Goal: Task Accomplishment & Management: Manage account settings

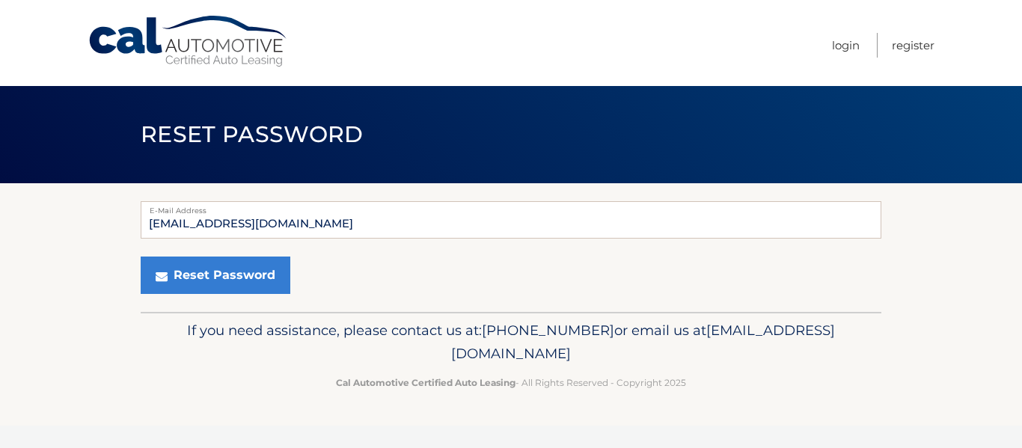
type input "mjdiazluces@hotmail.com"
click at [141, 257] on button "Reset Password" at bounding box center [216, 275] width 150 height 37
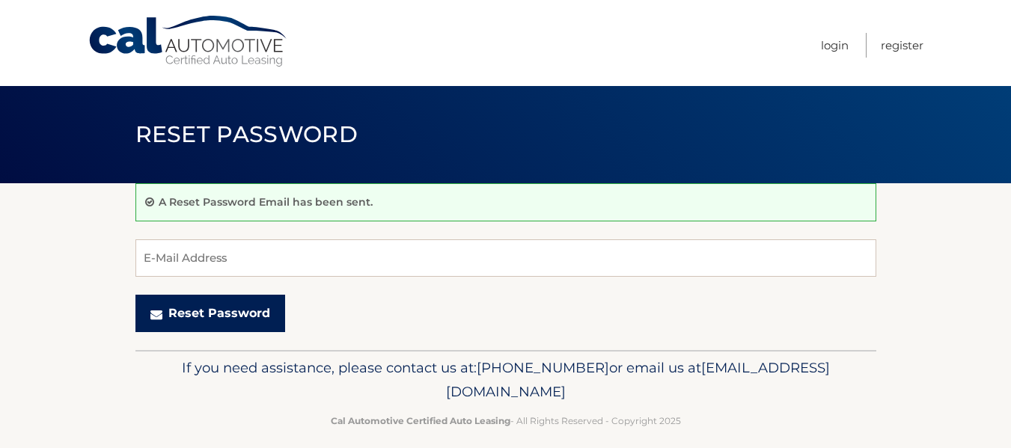
click at [192, 312] on button "Reset Password" at bounding box center [210, 313] width 150 height 37
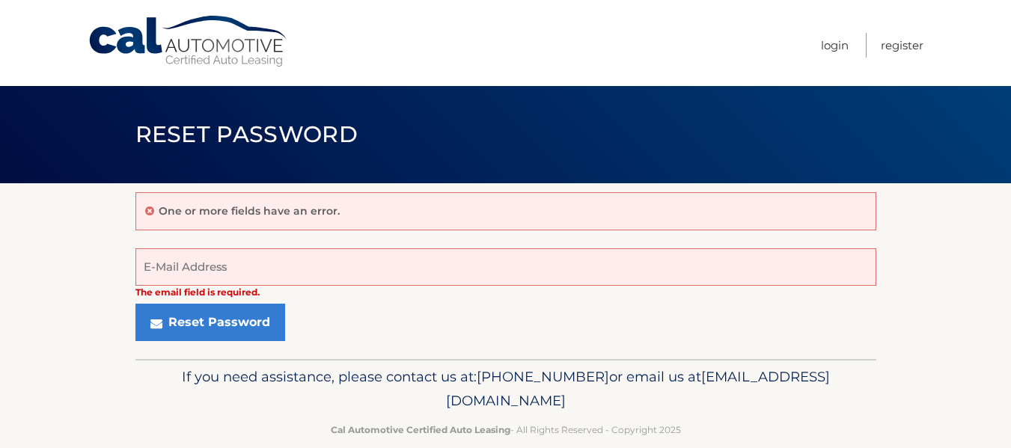
click at [179, 44] on link "Cal Automotive" at bounding box center [189, 41] width 202 height 53
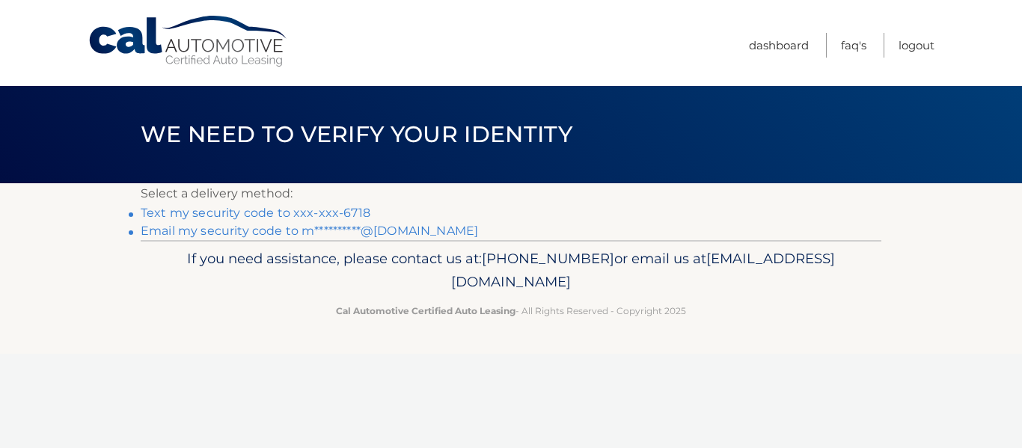
click at [213, 210] on link "Text my security code to xxx-xxx-6718" at bounding box center [256, 213] width 230 height 14
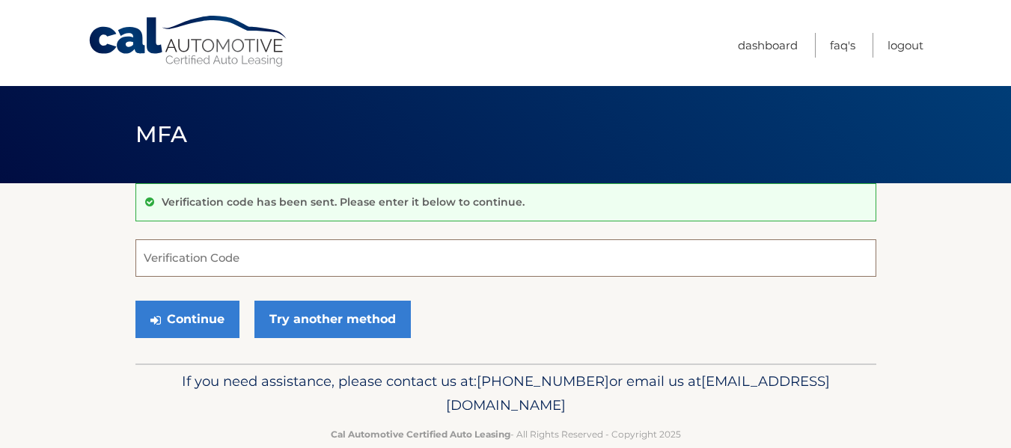
click at [188, 256] on input "Verification Code" at bounding box center [505, 257] width 741 height 37
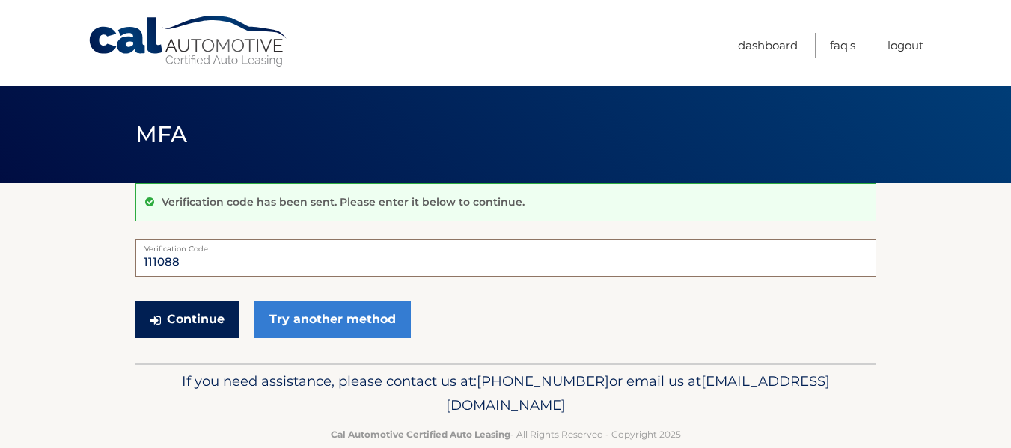
type input "111088"
click at [193, 316] on button "Continue" at bounding box center [187, 319] width 104 height 37
click at [186, 322] on button "Continue" at bounding box center [187, 319] width 104 height 37
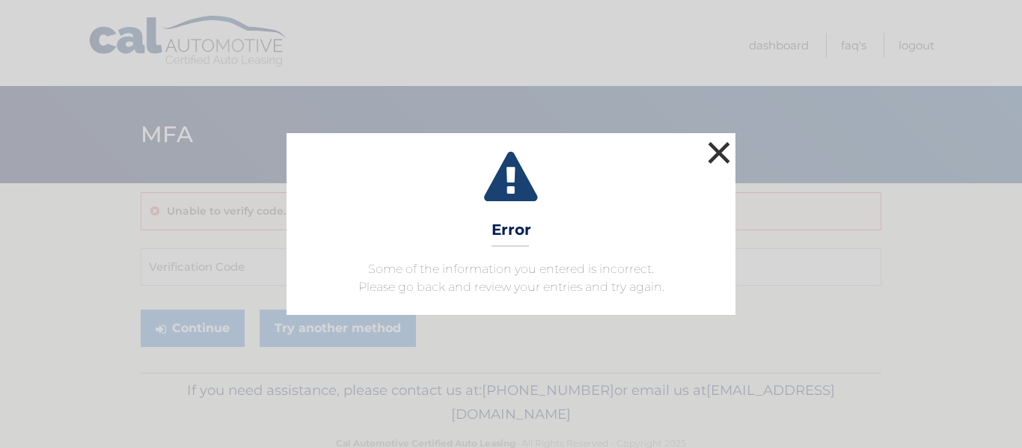
click at [715, 152] on button "×" at bounding box center [719, 153] width 30 height 30
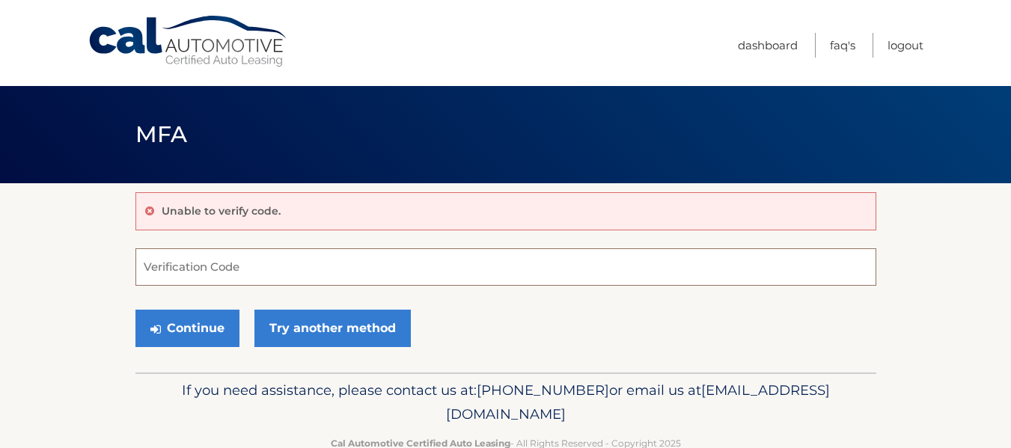
click at [177, 266] on input "Verification Code" at bounding box center [505, 266] width 741 height 37
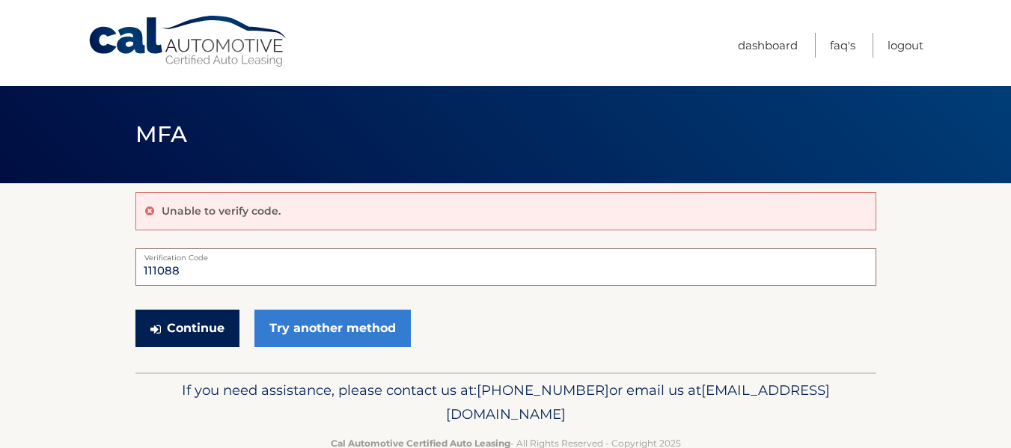
type input "111088"
click at [179, 320] on button "Continue" at bounding box center [187, 328] width 104 height 37
drag, startPoint x: 179, startPoint y: 320, endPoint x: 165, endPoint y: 321, distance: 13.5
click at [177, 320] on button "Continue" at bounding box center [187, 328] width 104 height 37
